Goal: Use online tool/utility: Utilize a website feature to perform a specific function

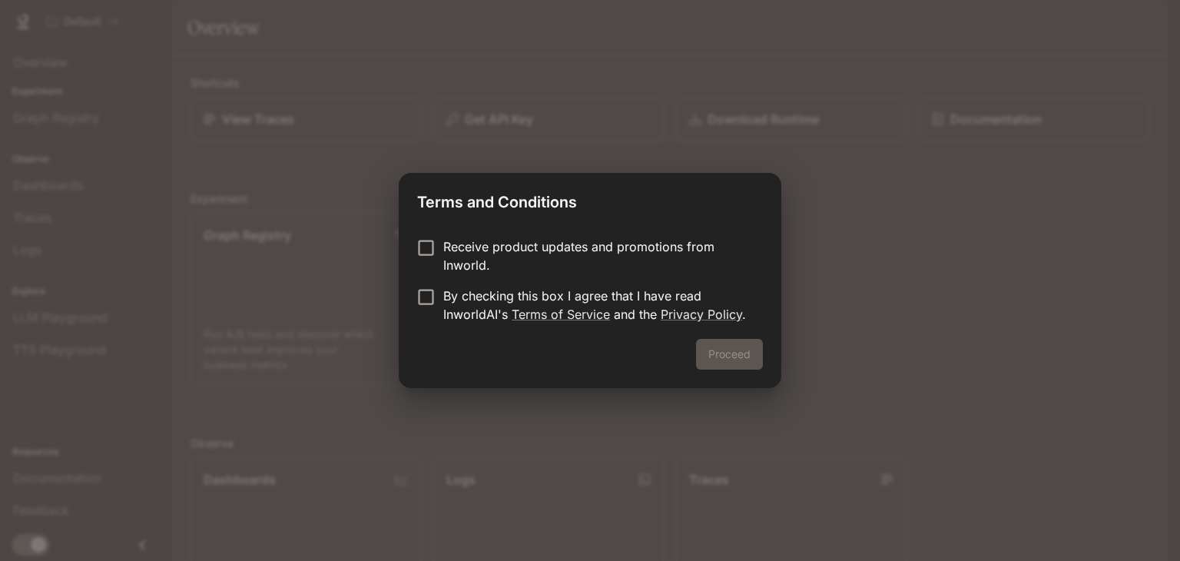
click at [605, 293] on p "By checking this box I agree that I have read InworldAI's Terms of Service and …" at bounding box center [596, 305] width 307 height 37
click at [744, 366] on button "Proceed" at bounding box center [729, 354] width 67 height 31
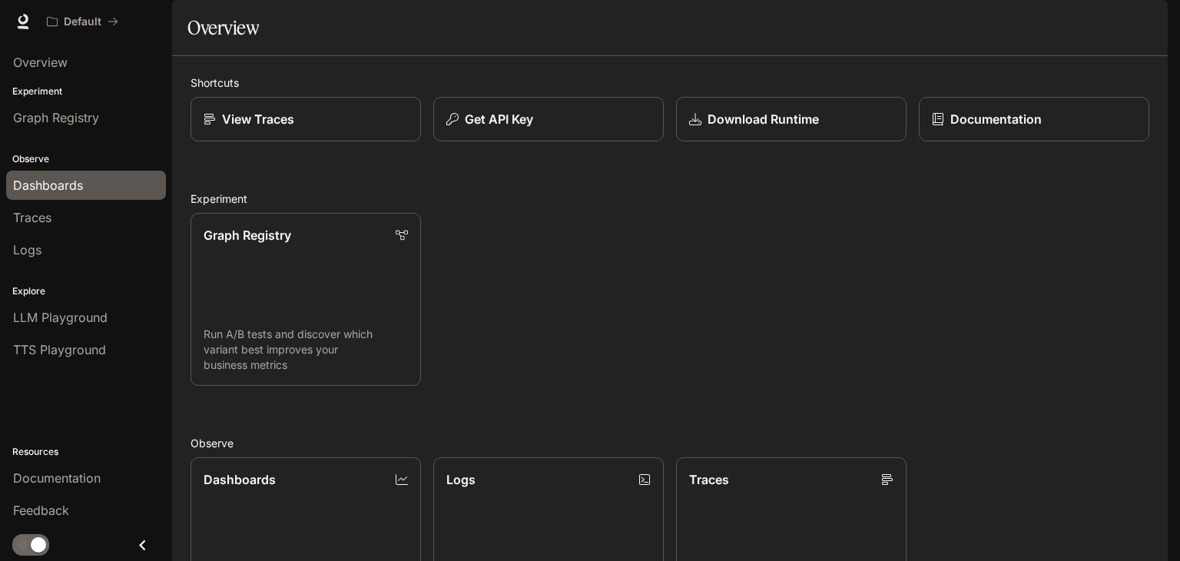
click at [95, 176] on div "Dashboards" at bounding box center [86, 185] width 146 height 18
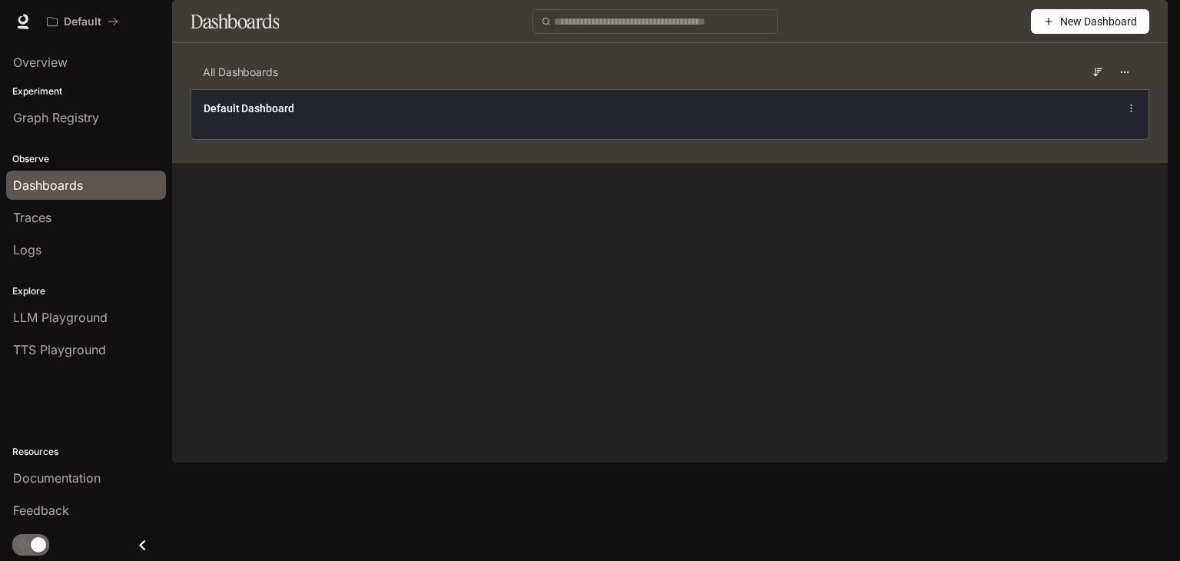
click at [332, 139] on div "Default Dashboard" at bounding box center [669, 114] width 957 height 50
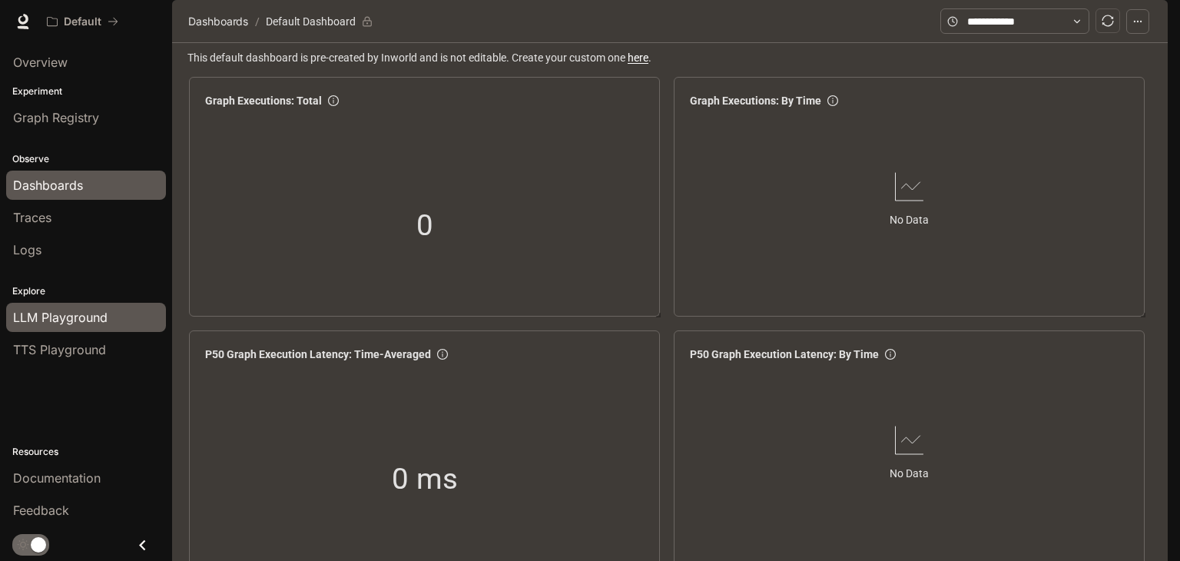
click at [93, 313] on span "LLM Playground" at bounding box center [60, 317] width 94 height 18
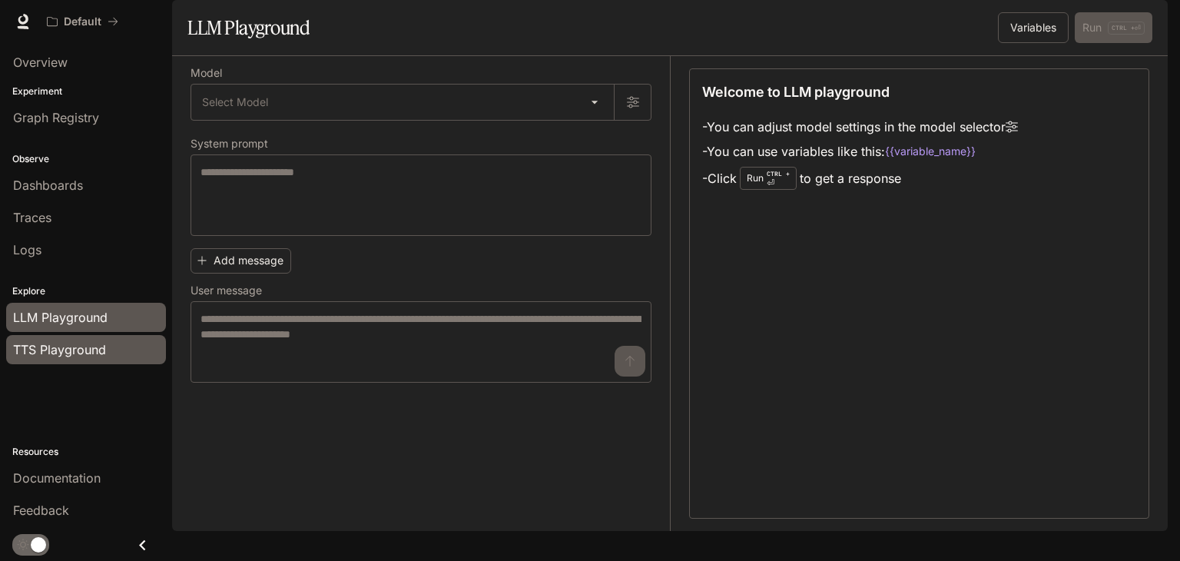
click at [93, 343] on span "TTS Playground" at bounding box center [59, 349] width 93 height 18
